Goal: Find specific page/section: Find specific page/section

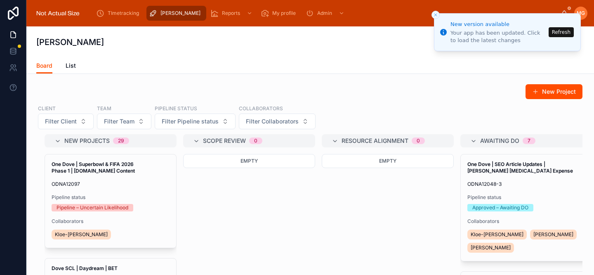
scroll to position [14, 0]
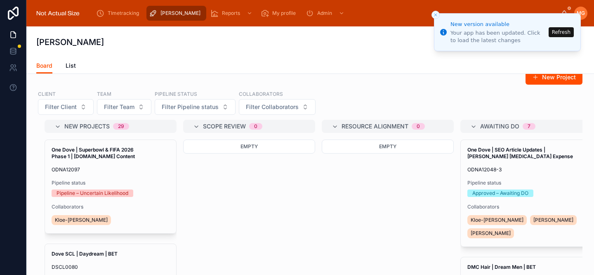
click at [555, 30] on button "Refresh" at bounding box center [561, 32] width 25 height 10
